Goal: Task Accomplishment & Management: Manage account settings

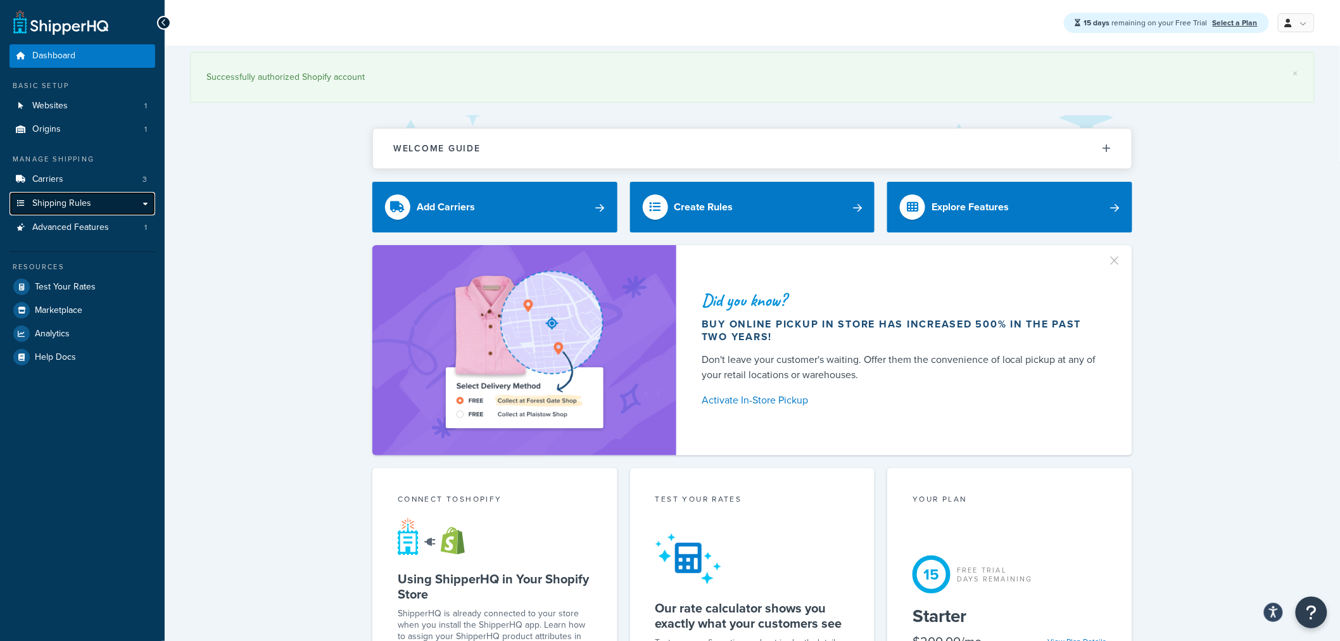
click at [148, 203] on link "Shipping Rules" at bounding box center [82, 203] width 146 height 23
click at [140, 186] on link "Carriers 3" at bounding box center [82, 179] width 146 height 23
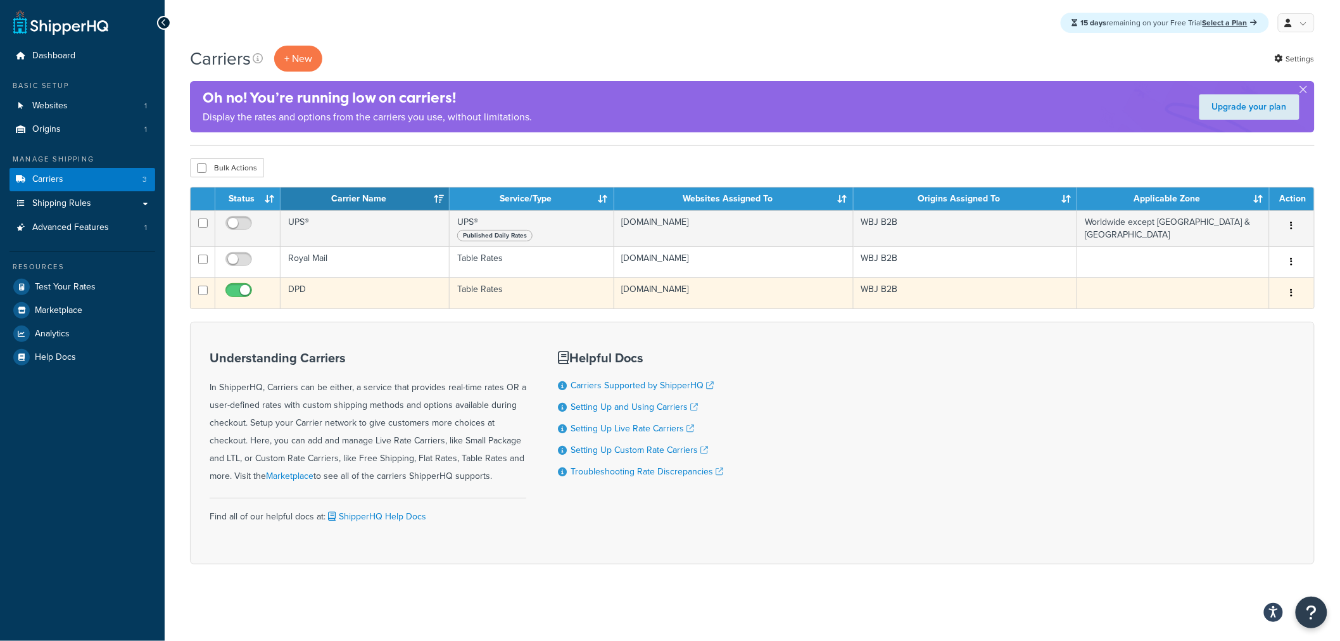
click at [1295, 294] on button "button" at bounding box center [1292, 293] width 18 height 20
click at [1268, 318] on link "Edit" at bounding box center [1241, 320] width 100 height 26
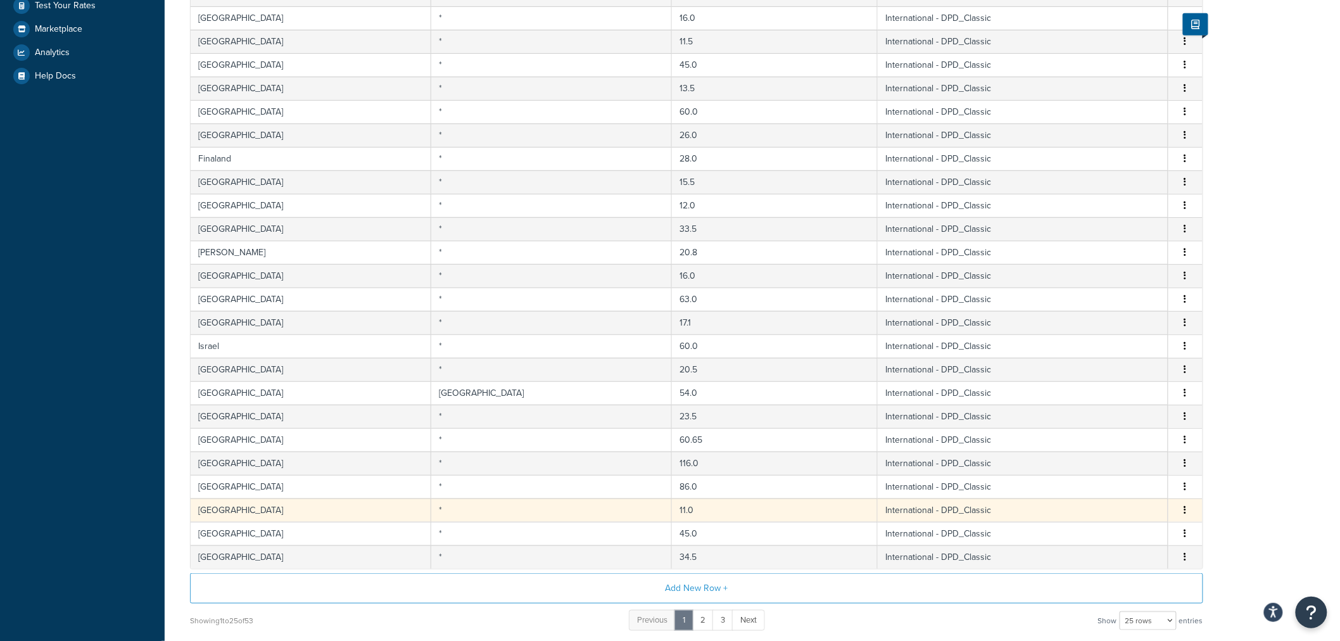
scroll to position [389, 0]
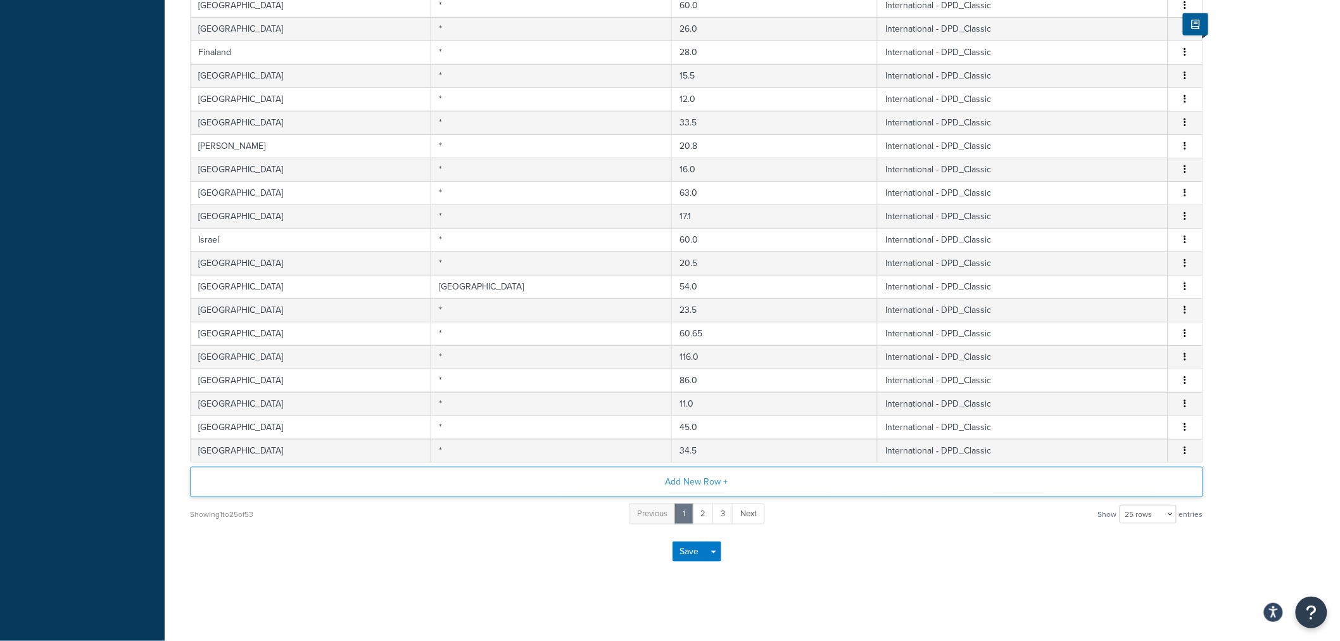
click at [617, 480] on button "Add New Row +" at bounding box center [696, 482] width 1013 height 30
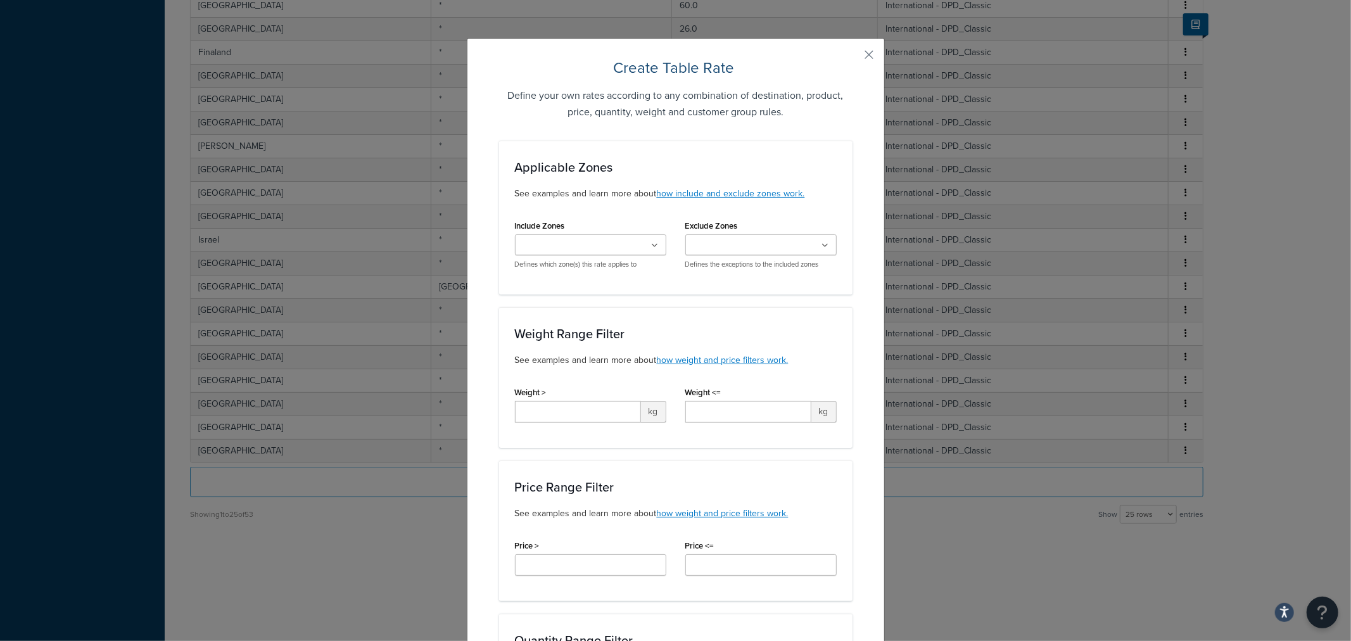
click at [946, 572] on div "Create Table Rate Define your own rates according to any combination of destina…" at bounding box center [675, 320] width 1351 height 641
click at [852, 58] on button "button" at bounding box center [850, 59] width 3 height 3
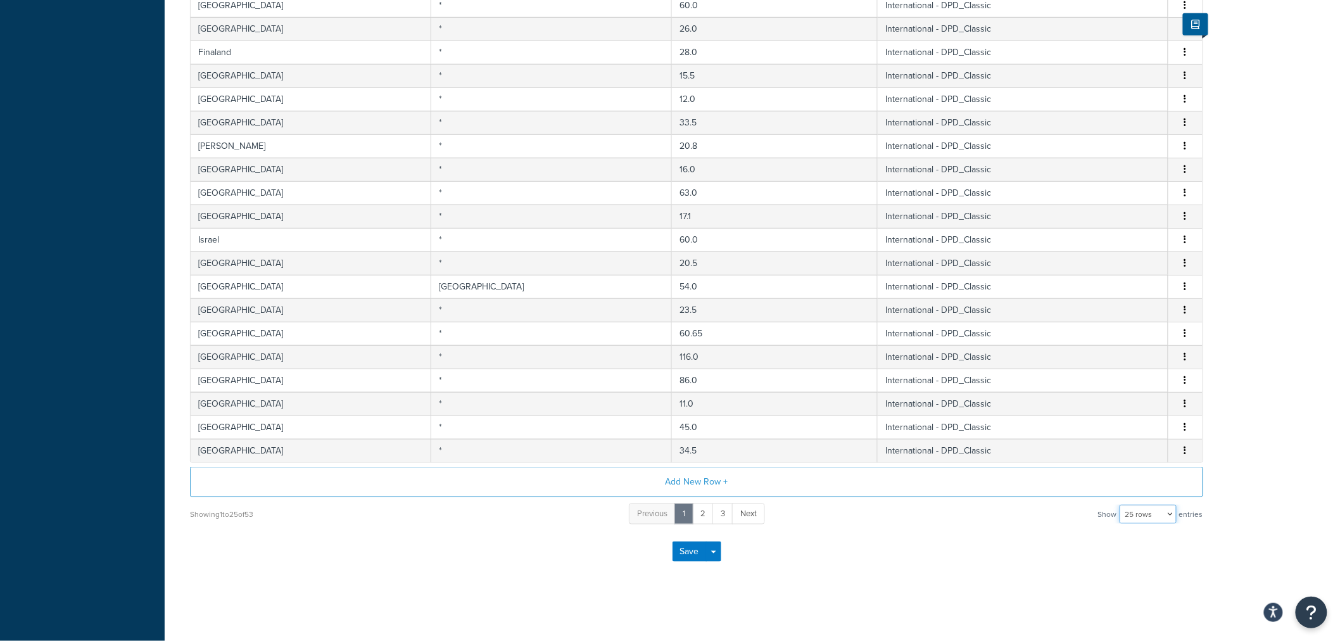
click at [1146, 515] on select "10 rows 15 rows 25 rows 50 rows 100 rows 1000 rows" at bounding box center [1148, 514] width 57 height 19
click at [1061, 517] on div "Showing 1 to 25 of 53 Previous 1 2 3 Next Show 10 rows 15 rows 25 rows 50 rows …" at bounding box center [696, 513] width 1013 height 23
drag, startPoint x: 1162, startPoint y: 507, endPoint x: 1161, endPoint y: 522, distance: 15.8
click at [1161, 507] on select "10 rows 15 rows 25 rows 50 rows 100 rows 1000 rows" at bounding box center [1148, 514] width 57 height 19
select select "100"
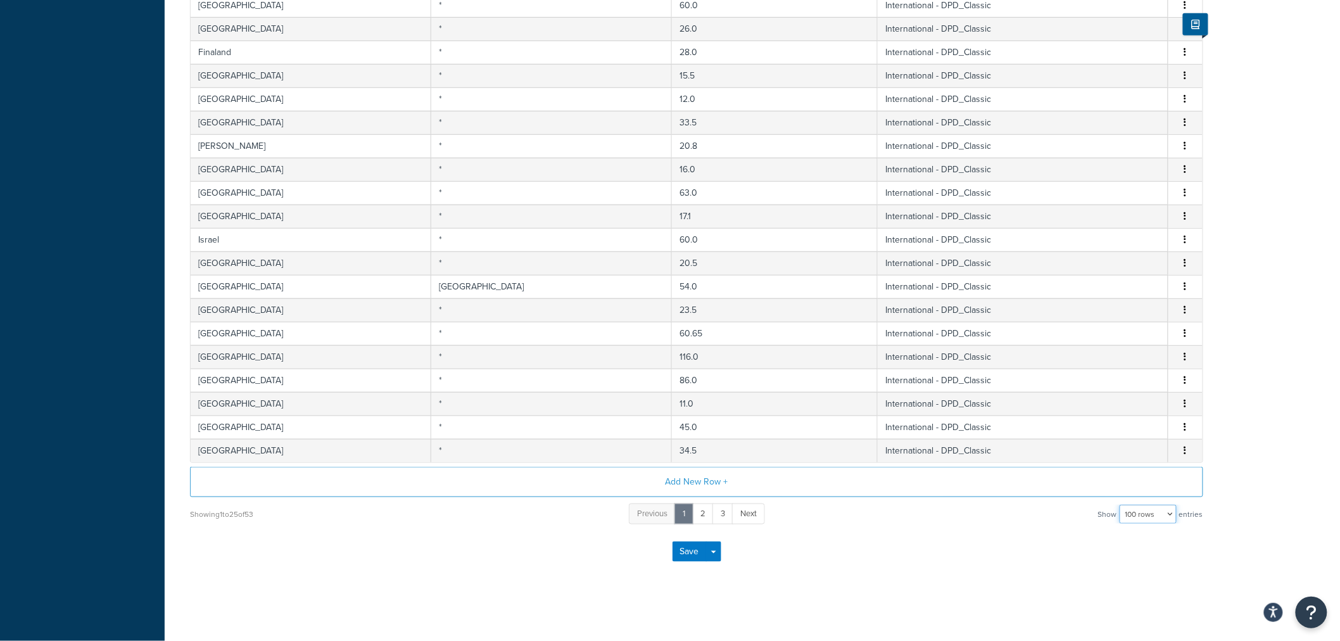
click at [1121, 505] on select "10 rows 15 rows 25 rows 50 rows 100 rows 1000 rows" at bounding box center [1148, 514] width 57 height 19
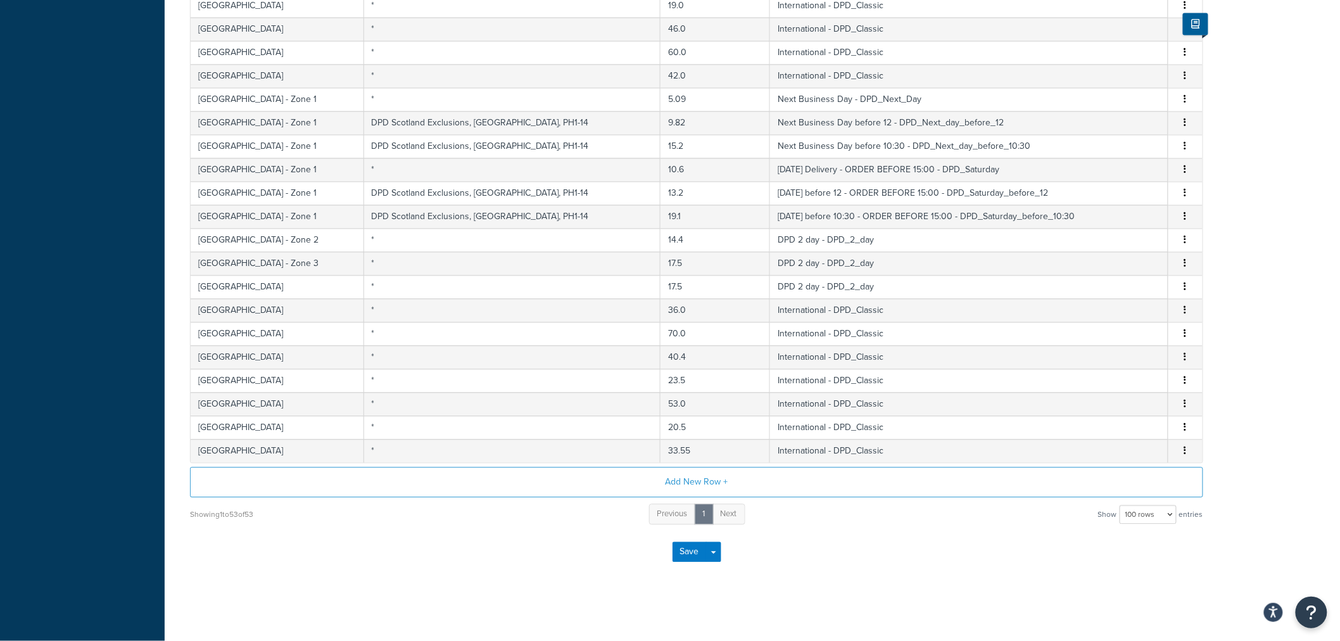
scroll to position [0, 0]
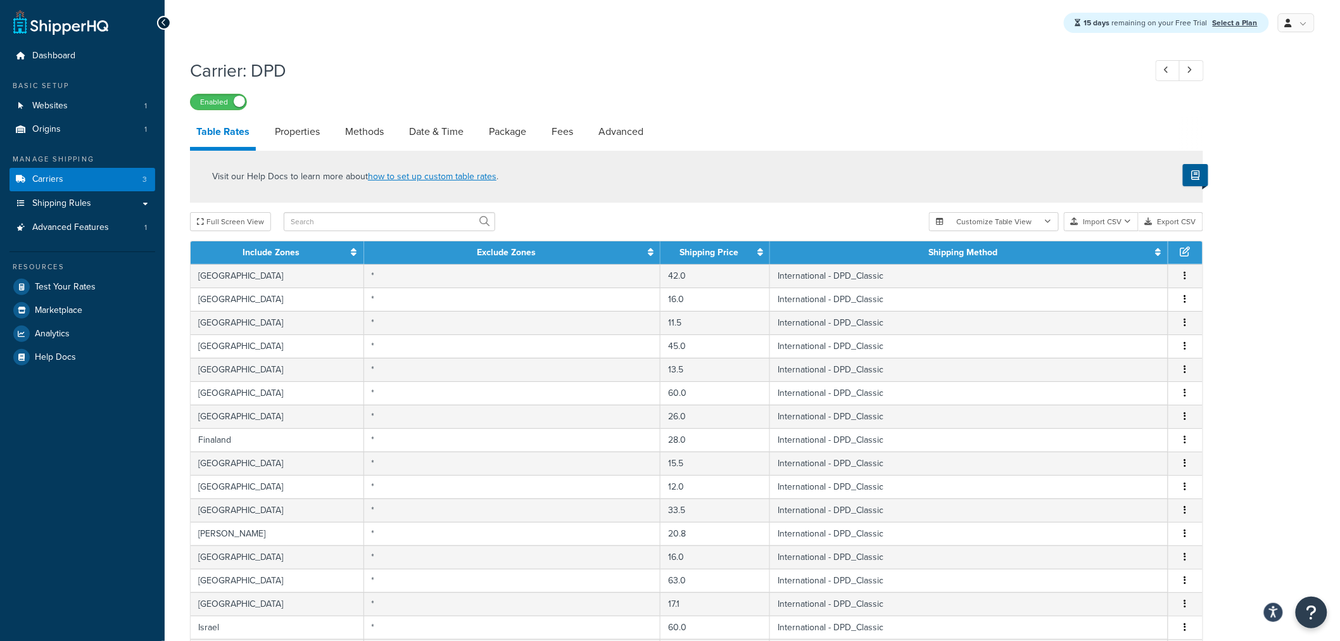
drag, startPoint x: 883, startPoint y: 540, endPoint x: 263, endPoint y: 81, distance: 771.4
click at [91, 180] on link "Carriers 3" at bounding box center [82, 179] width 146 height 23
